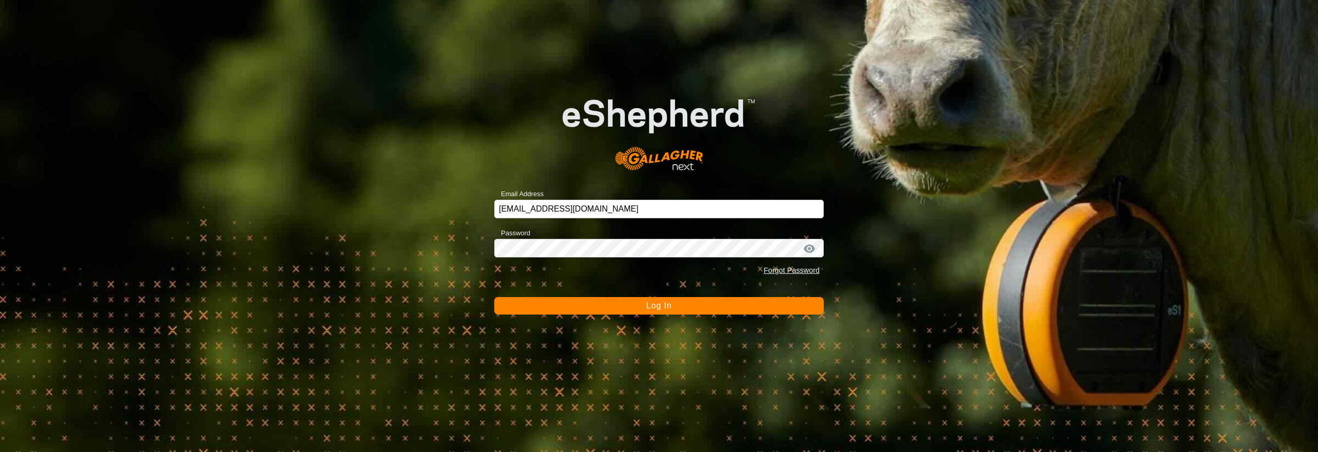
click at [673, 303] on button "Log In" at bounding box center [658, 306] width 329 height 18
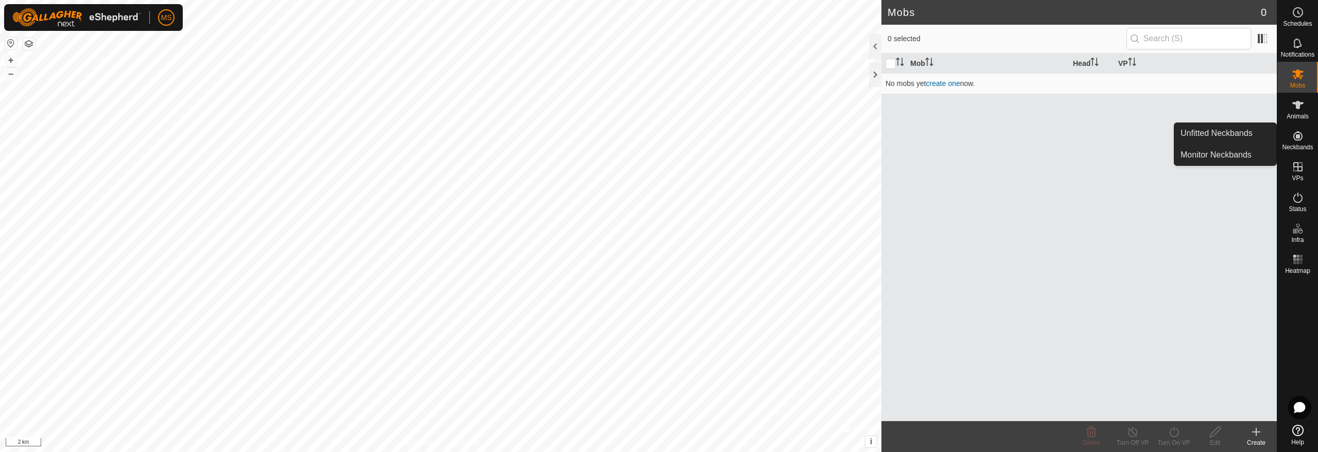
click at [1305, 136] on es-neckbands-svg-icon at bounding box center [1297, 136] width 19 height 16
click at [1242, 138] on link "Unfitted Neckbands" at bounding box center [1225, 133] width 102 height 21
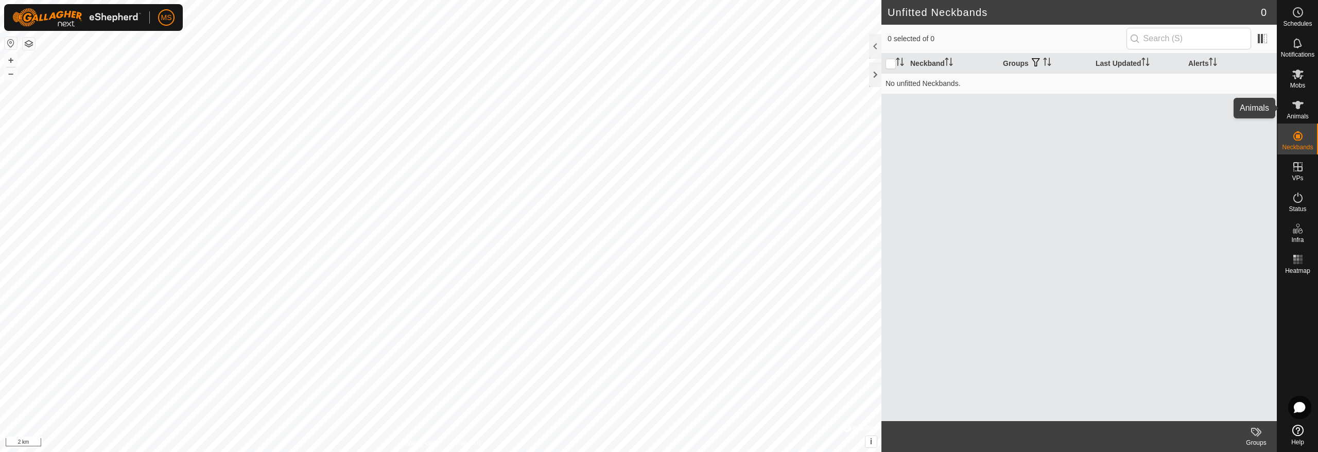
click at [1294, 106] on icon at bounding box center [1298, 105] width 12 height 12
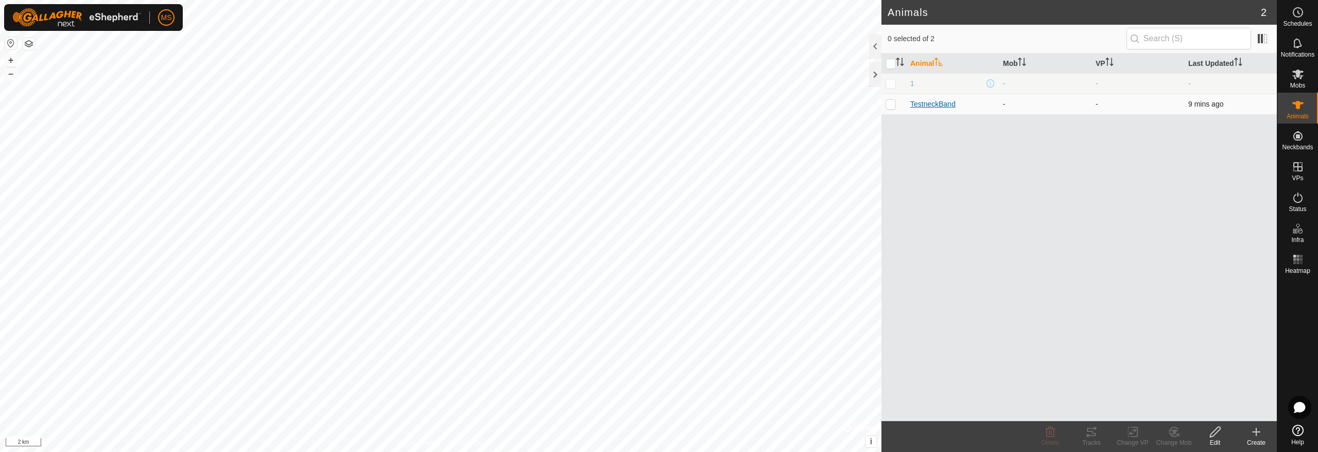
click at [940, 107] on span "TestneckBand" at bounding box center [932, 104] width 45 height 11
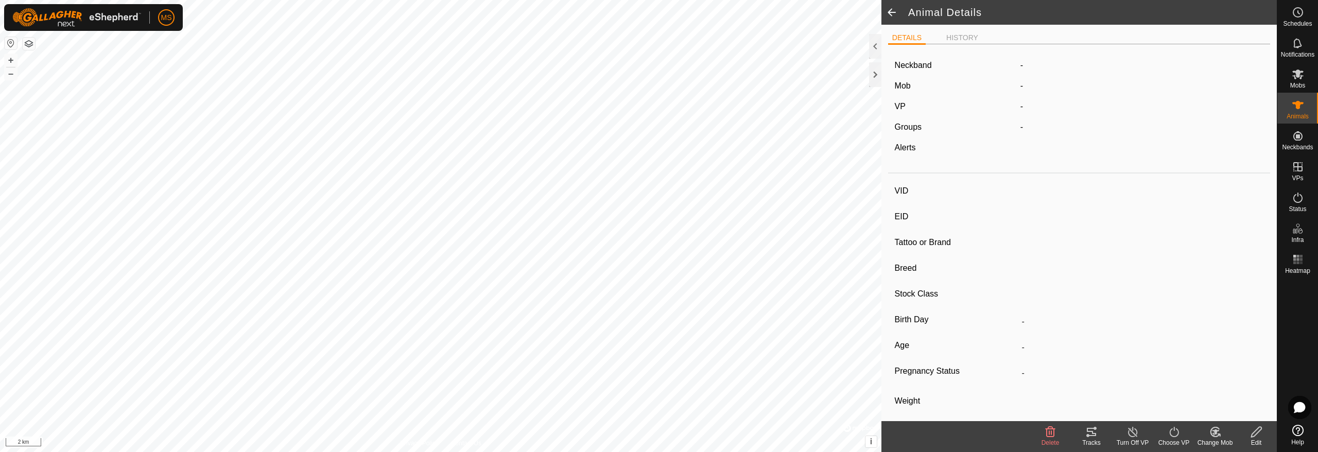
type input "TestneckBand"
type input "-"
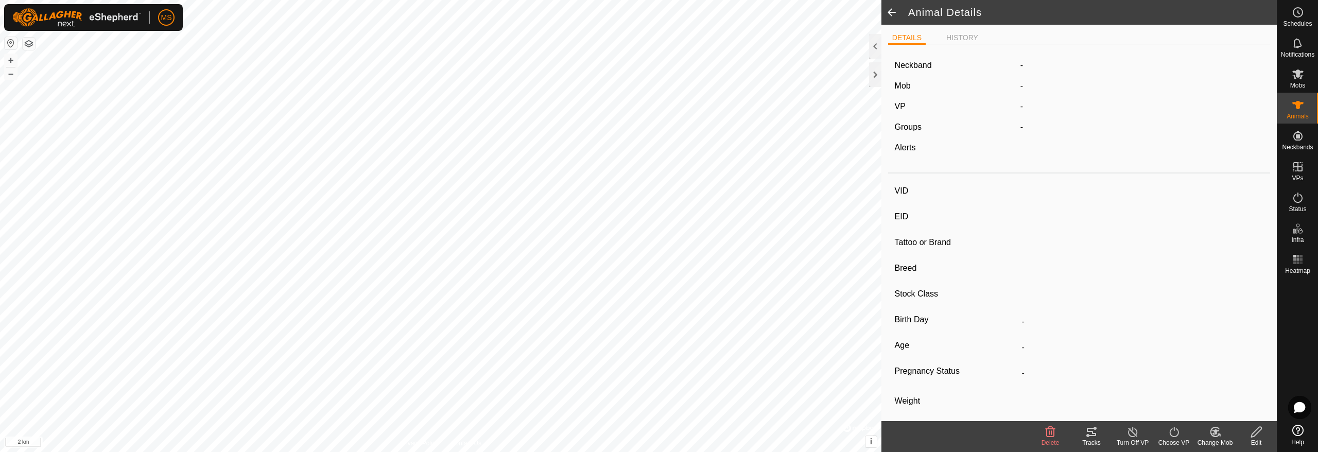
type input "0 kg"
type input "-"
click at [1092, 438] on icon at bounding box center [1091, 432] width 12 height 12
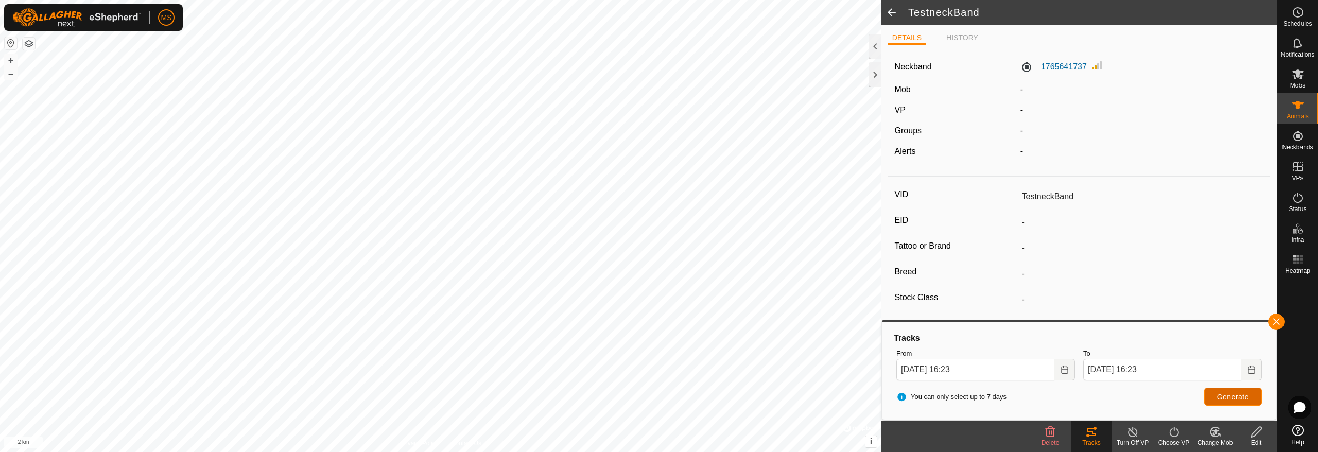
click at [1232, 400] on span "Generate" at bounding box center [1233, 397] width 32 height 8
click at [1058, 370] on button "Choose Date" at bounding box center [1064, 370] width 21 height 22
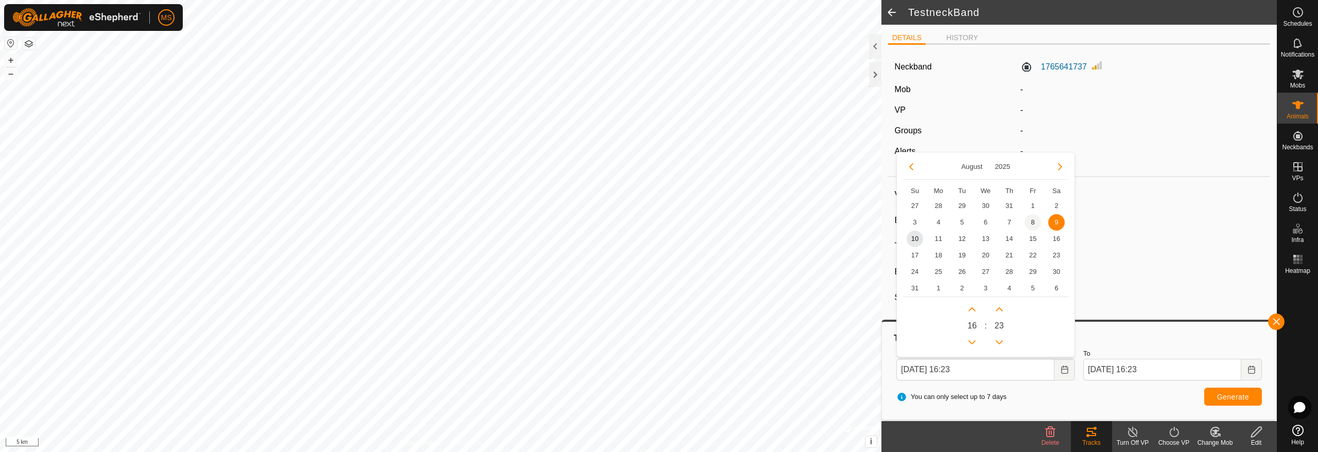
click at [1037, 223] on span "8" at bounding box center [1032, 222] width 16 height 16
type input "[DATE] 16:23"
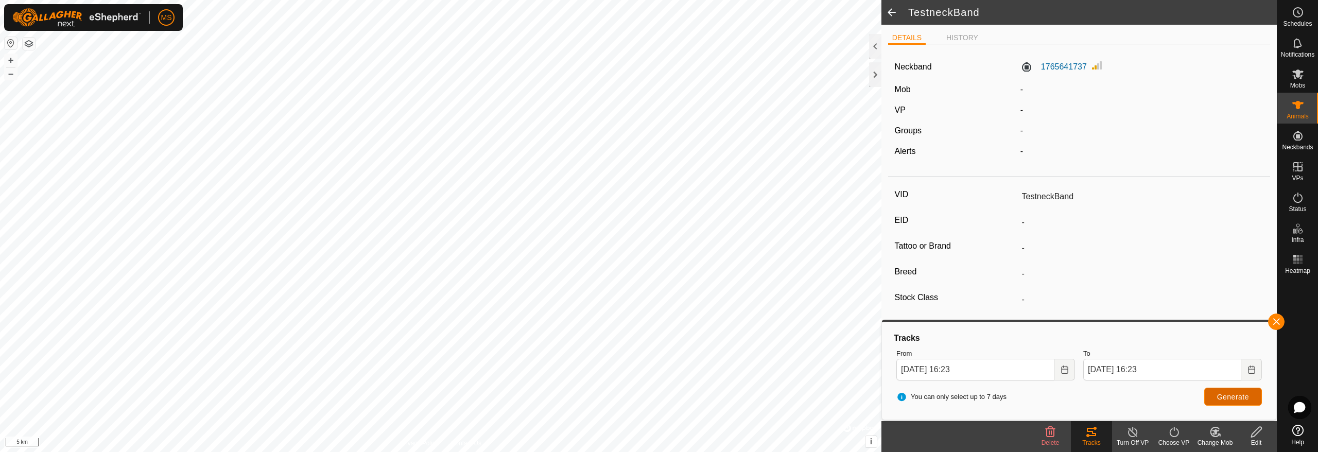
click at [1247, 396] on span "Generate" at bounding box center [1233, 397] width 32 height 8
